Goal: Transaction & Acquisition: Purchase product/service

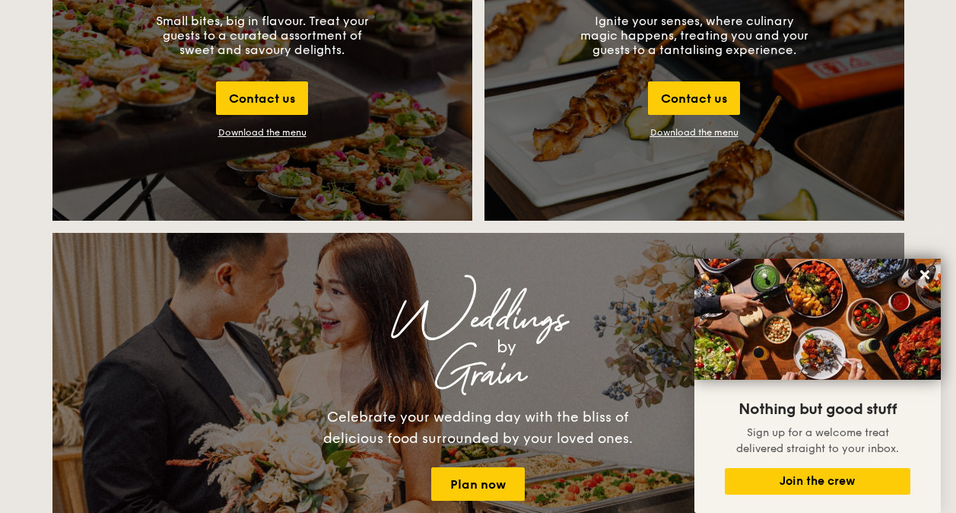
scroll to position [1750, 0]
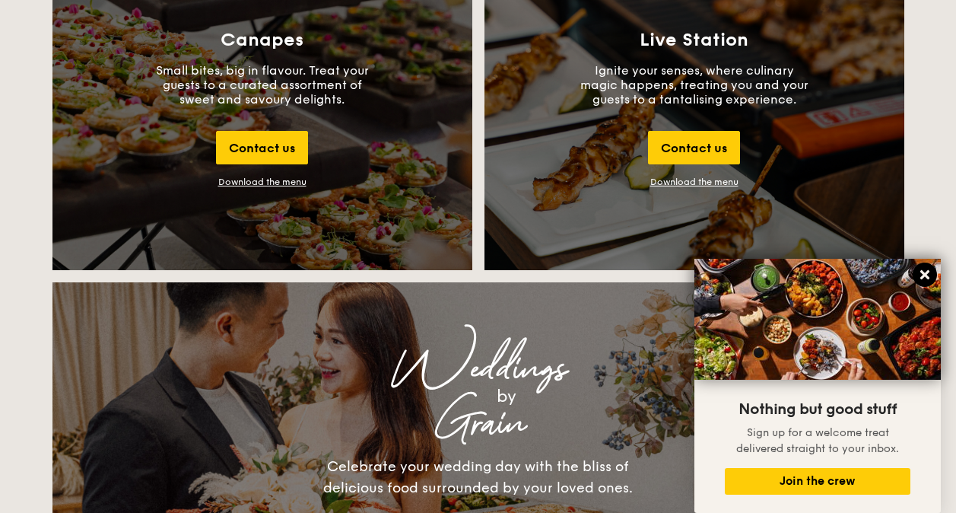
click at [928, 275] on icon at bounding box center [925, 275] width 14 height 14
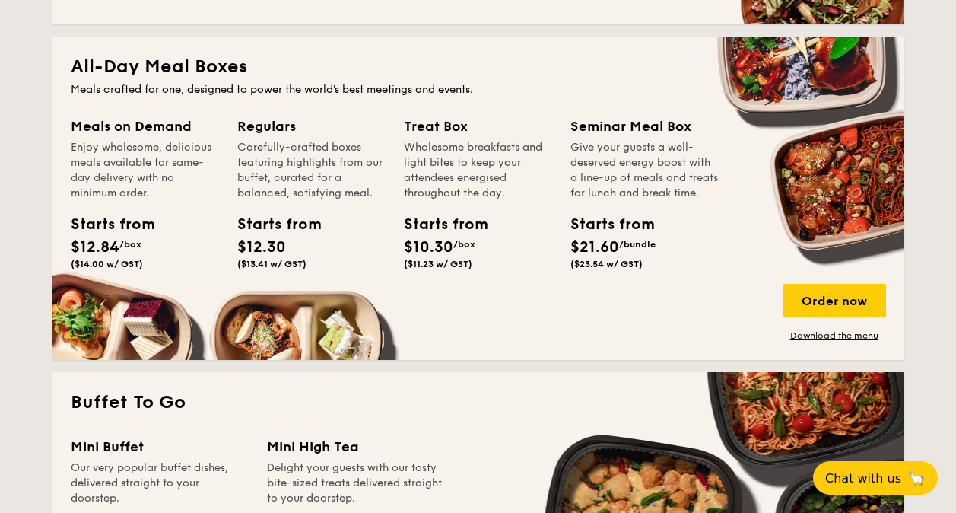
scroll to position [1065, 0]
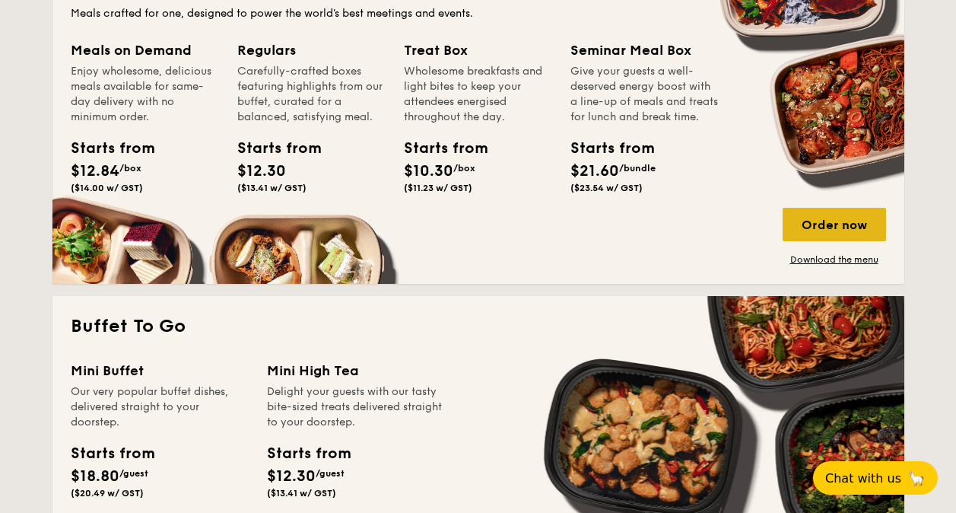
click at [857, 219] on div "Order now" at bounding box center [834, 224] width 103 height 33
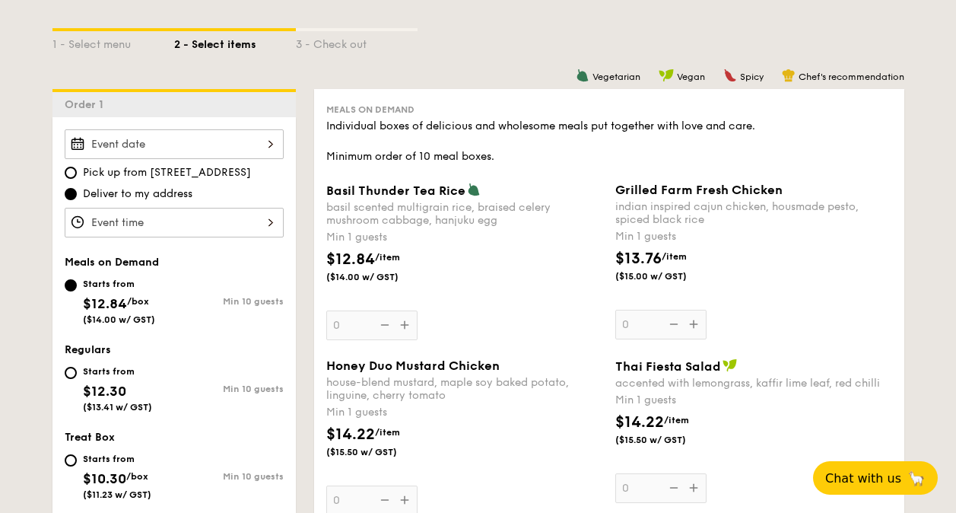
scroll to position [305, 0]
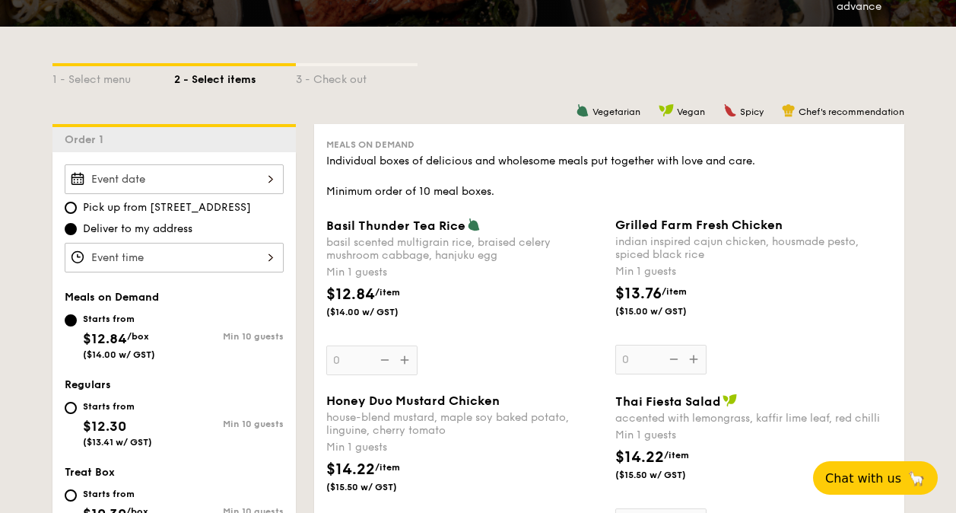
click at [272, 254] on input "Basil Thunder Tea Rice basil scented multigrain rice, braised celery mushroom c…" at bounding box center [174, 258] width 219 height 30
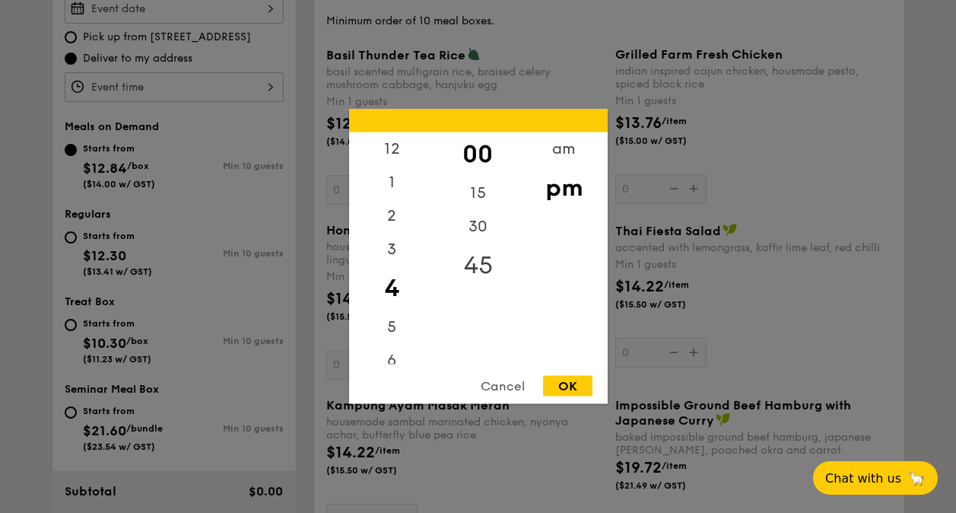
scroll to position [534, 0]
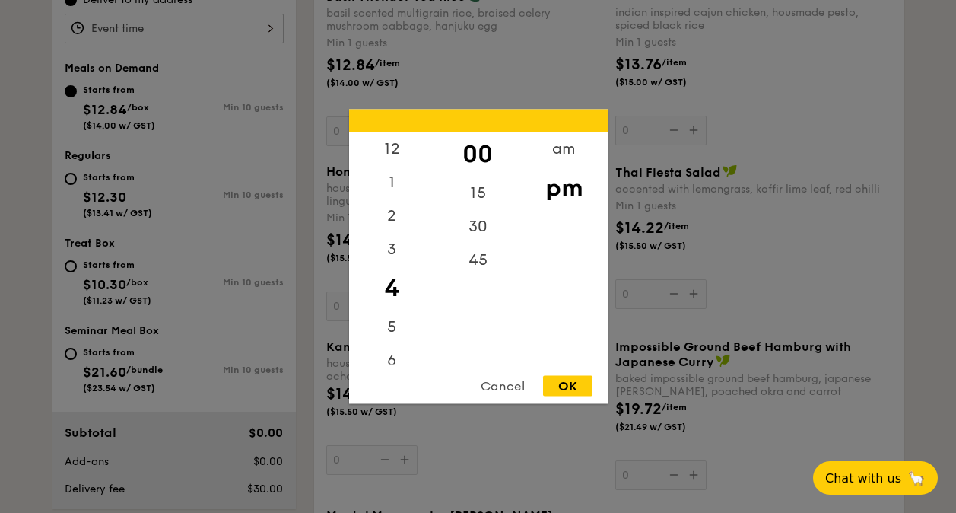
click at [231, 115] on div at bounding box center [478, 256] width 956 height 513
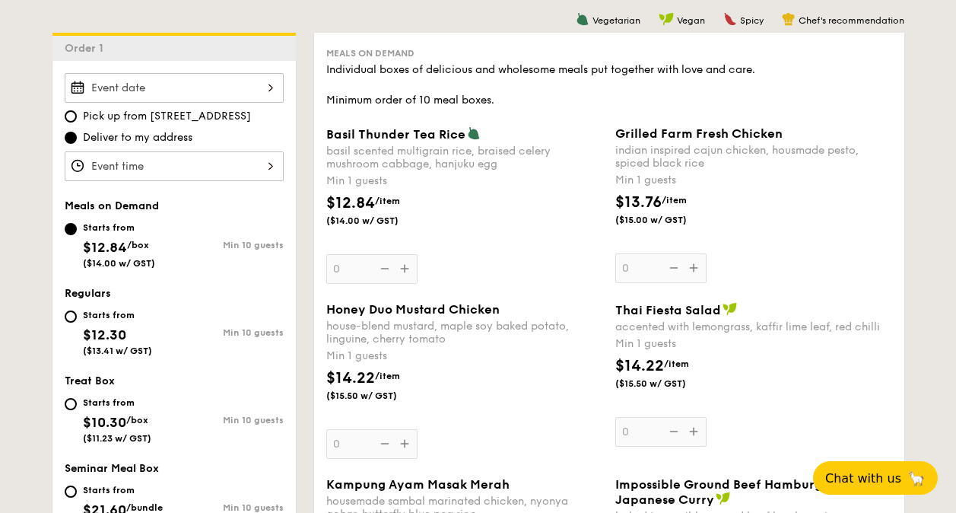
scroll to position [381, 0]
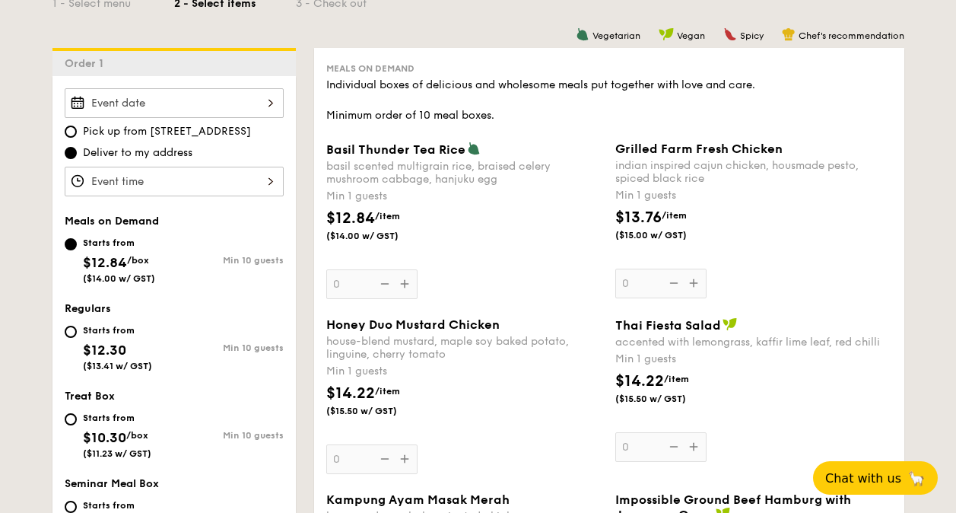
click at [273, 179] on input "Basil Thunder Tea Rice basil scented multigrain rice, braised celery mushroom c…" at bounding box center [174, 182] width 219 height 30
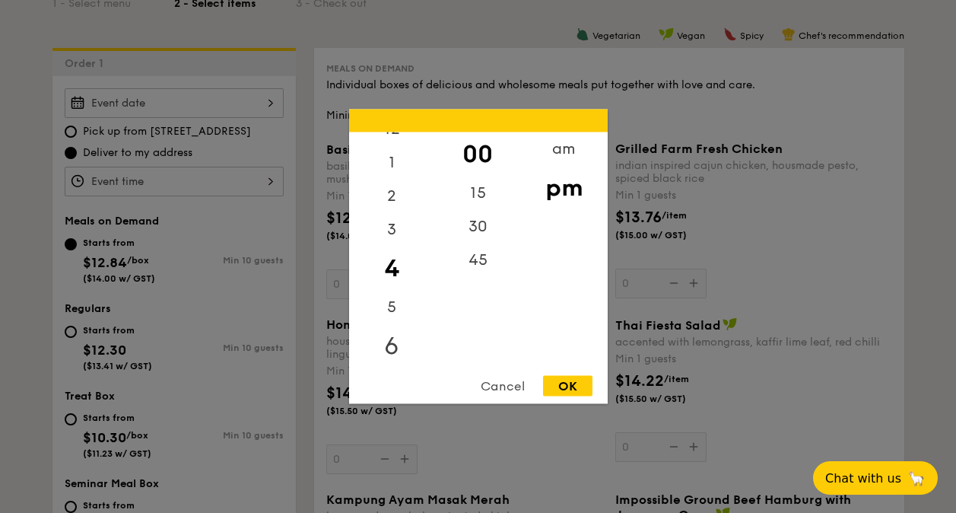
scroll to position [0, 0]
click at [388, 183] on div "1" at bounding box center [392, 188] width 86 height 44
drag, startPoint x: 562, startPoint y: 386, endPoint x: 548, endPoint y: 383, distance: 14.6
click at [563, 386] on div "OK" at bounding box center [567, 386] width 49 height 21
type input "1:00PM"
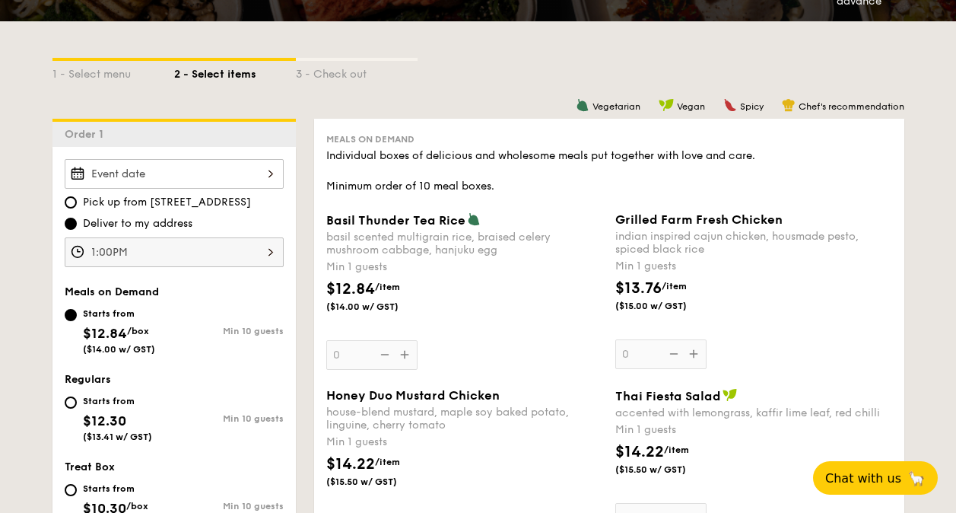
scroll to position [305, 0]
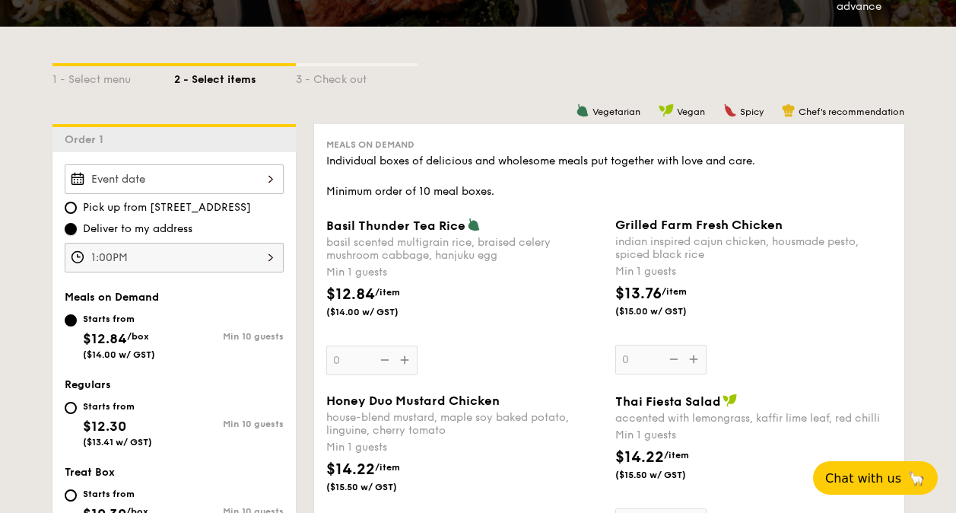
click at [72, 229] on input "Deliver to my address" at bounding box center [71, 229] width 12 height 12
click at [69, 234] on label "Deliver to my address" at bounding box center [174, 228] width 219 height 15
click at [69, 234] on input "Deliver to my address" at bounding box center [71, 229] width 12 height 12
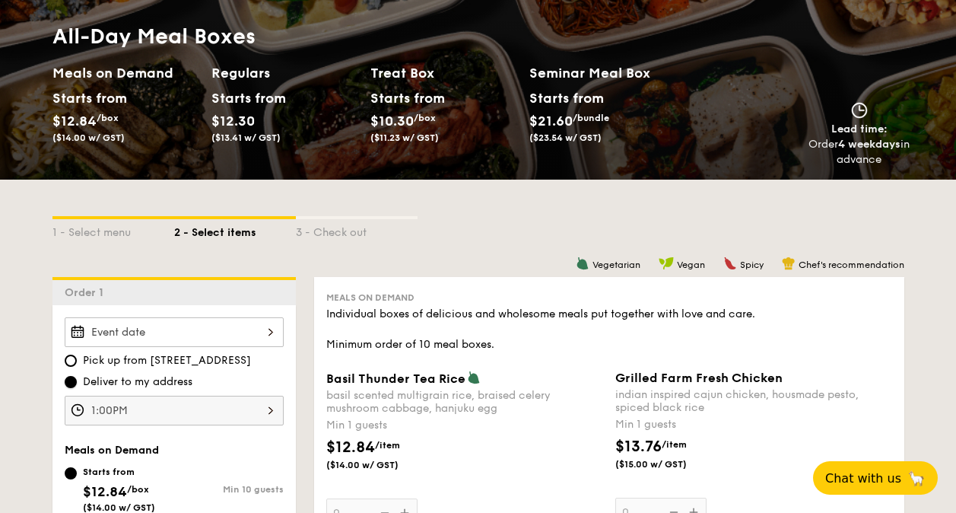
scroll to position [1069, 0]
